Goal: Task Accomplishment & Management: Use online tool/utility

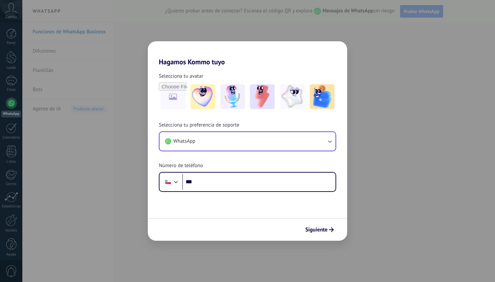
click at [261, 142] on button "WhatsApp" at bounding box center [248, 141] width 176 height 19
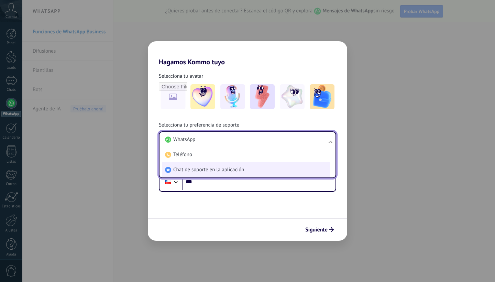
click at [331, 139] on ul "WhatsApp Teléfono Chat de soporte en la aplicación" at bounding box center [247, 154] width 177 height 47
click at [255, 172] on li "Chat de soporte en la aplicación" at bounding box center [246, 169] width 168 height 15
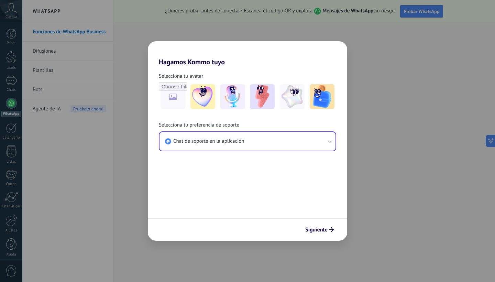
click at [321, 143] on button "Chat de soporte en la aplicación" at bounding box center [248, 141] width 176 height 19
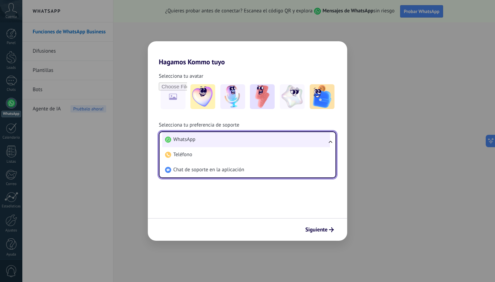
click at [298, 137] on li "WhatsApp" at bounding box center [246, 139] width 168 height 15
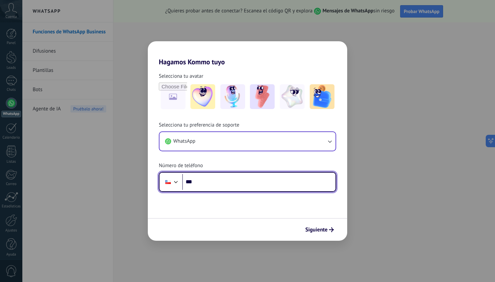
click at [262, 182] on input "***" at bounding box center [258, 182] width 153 height 16
type input "**********"
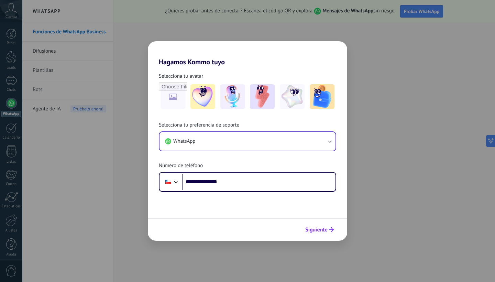
click at [320, 231] on span "Siguiente" at bounding box center [316, 229] width 22 height 5
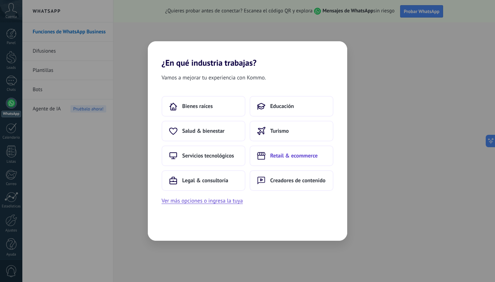
click at [295, 153] on span "Retail & ecommerce" at bounding box center [293, 155] width 47 height 7
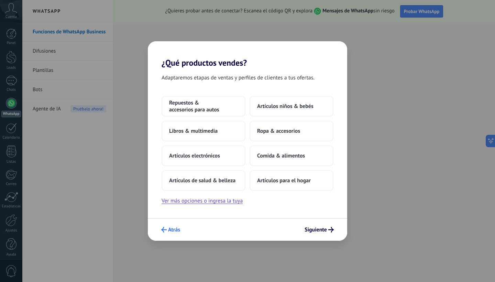
click at [169, 234] on button "Atrás" at bounding box center [170, 230] width 25 height 12
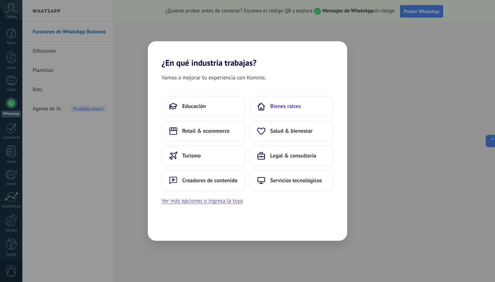
click at [269, 107] on button "Bienes raíces" at bounding box center [292, 106] width 84 height 21
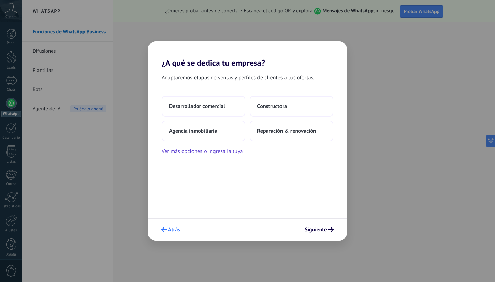
click at [169, 234] on button "Atrás" at bounding box center [170, 230] width 25 height 12
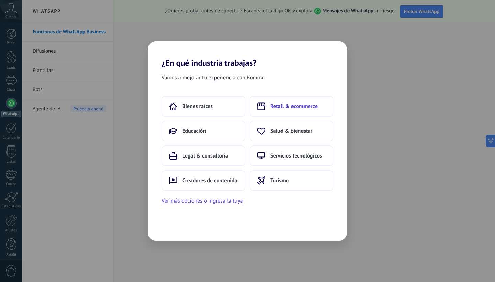
click at [295, 109] on span "Retail & ecommerce" at bounding box center [293, 106] width 47 height 7
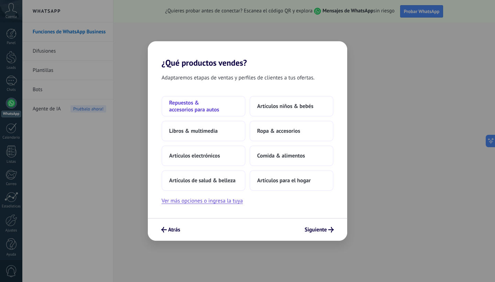
click at [189, 112] on span "Repuestos & accesorios para autos" at bounding box center [203, 106] width 69 height 14
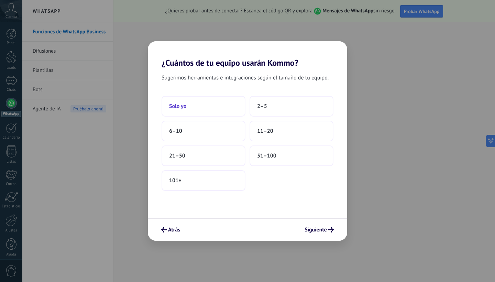
click at [181, 107] on span "Solo yo" at bounding box center [177, 106] width 17 height 7
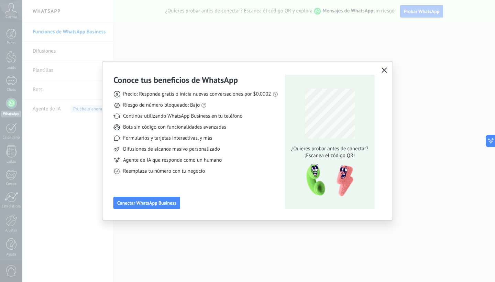
click at [387, 70] on icon "button" at bounding box center [385, 70] width 6 height 6
